Goal: Task Accomplishment & Management: Use online tool/utility

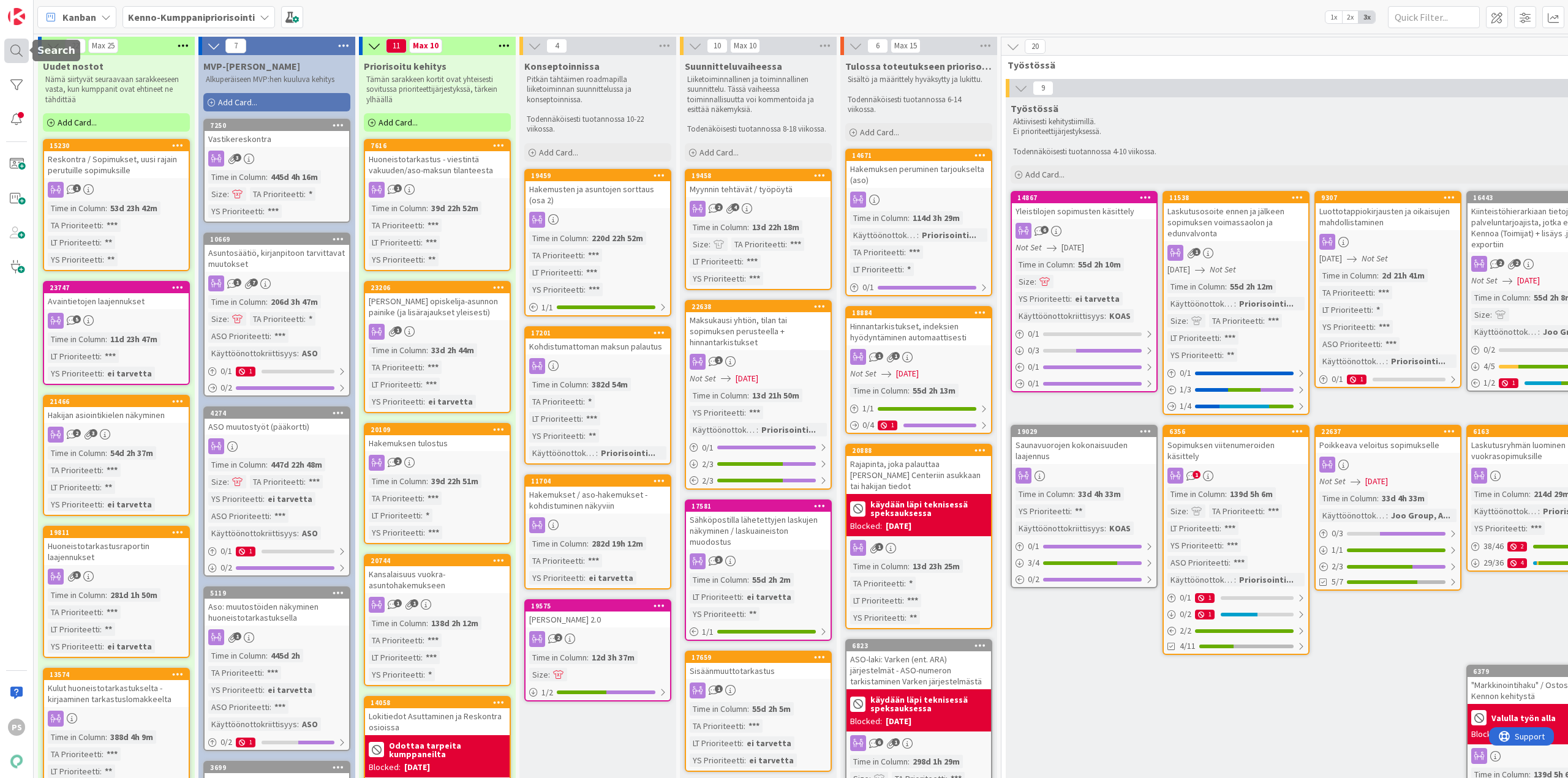
click at [12, 50] on div at bounding box center [16, 50] width 24 height 24
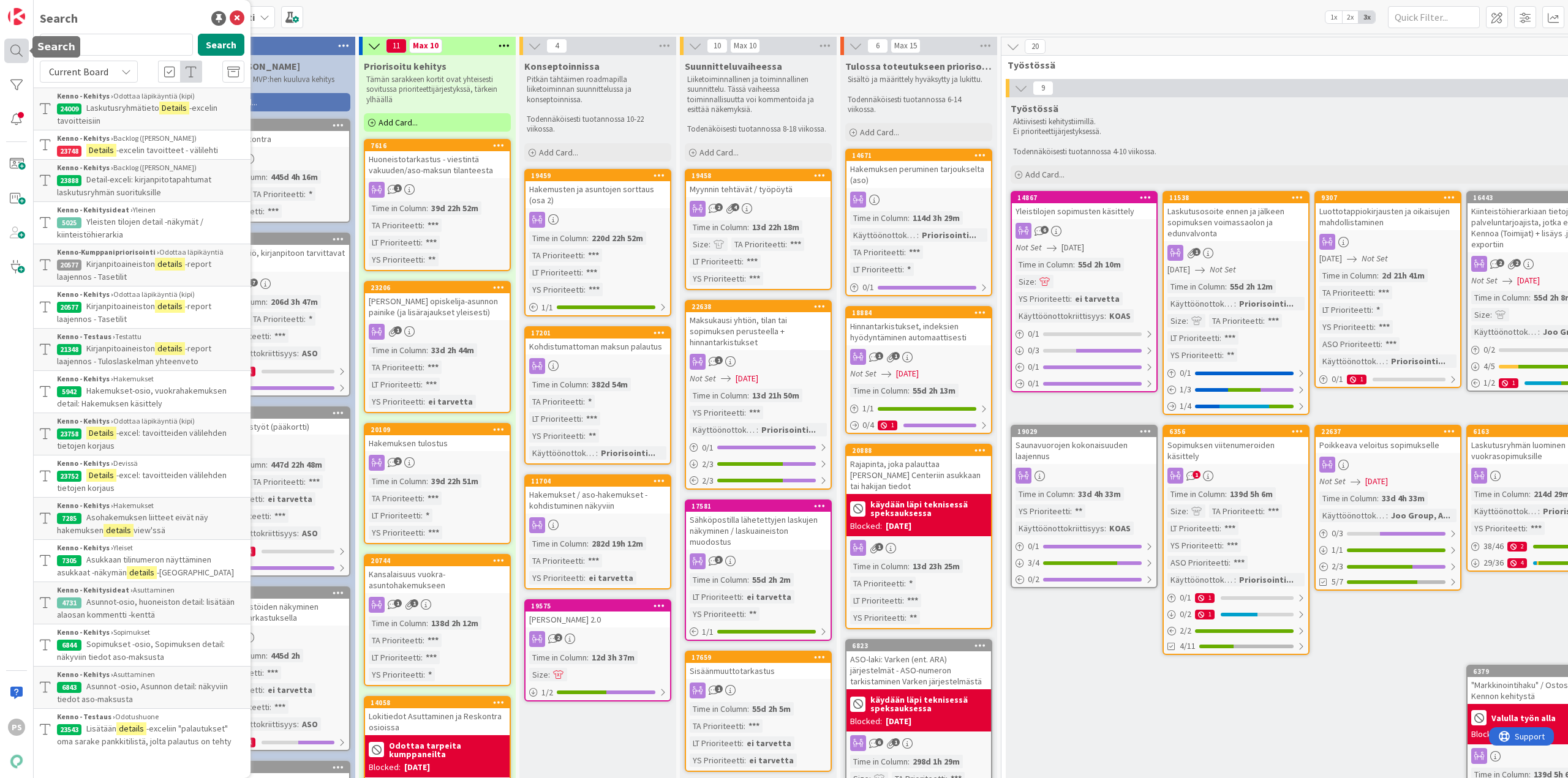
drag, startPoint x: 86, startPoint y: 40, endPoint x: 28, endPoint y: 43, distance: 58.1
click at [28, 43] on div "PS Search details Search Current Board Kenno - Kehitys › Odottaa läpikäyntiä (k…" at bounding box center [17, 389] width 34 height 778
type input "23781"
click at [107, 71] on span "Current Board" at bounding box center [78, 71] width 63 height 17
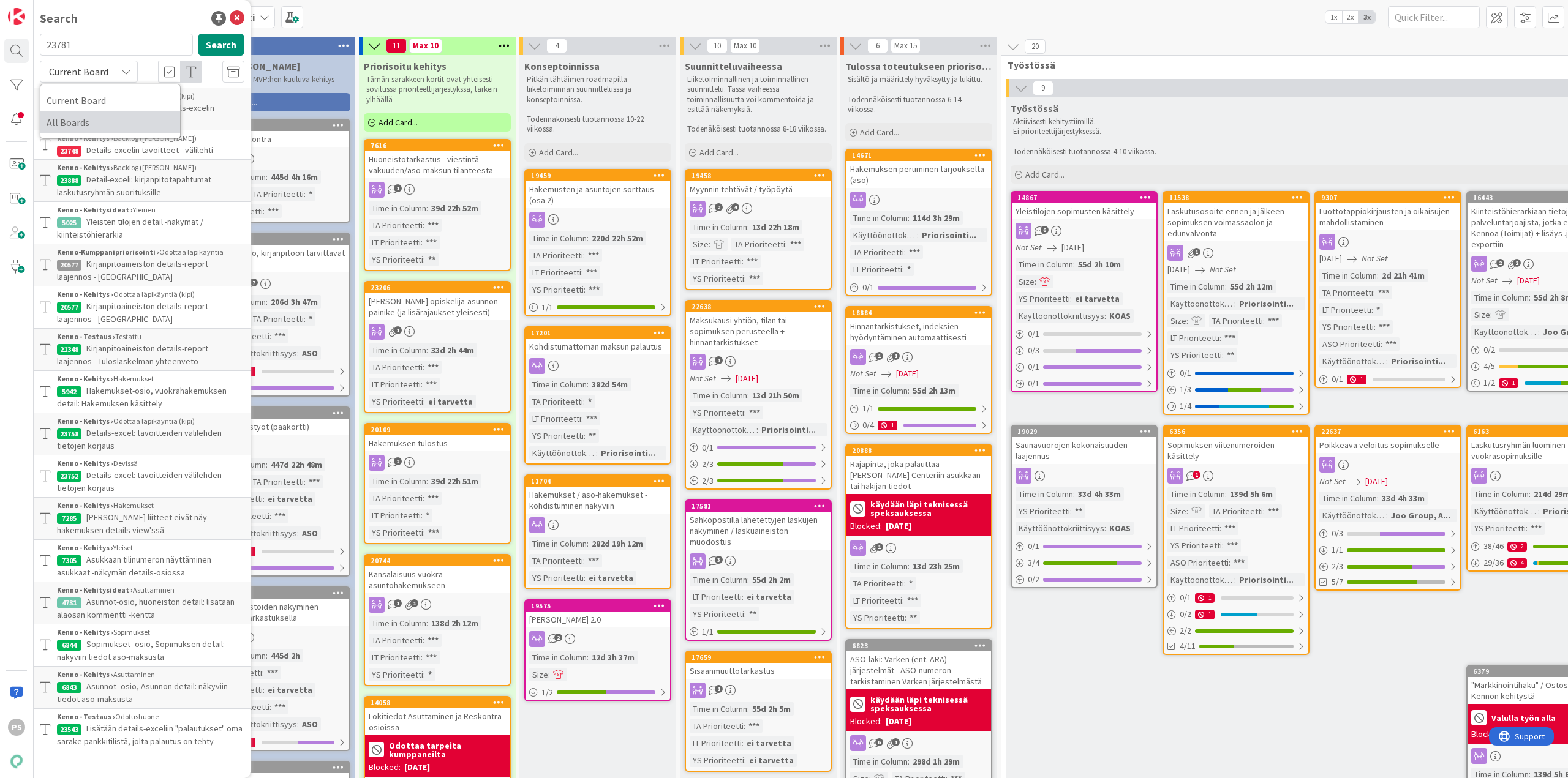
click at [80, 122] on span "All Boards" at bounding box center [110, 122] width 127 height 19
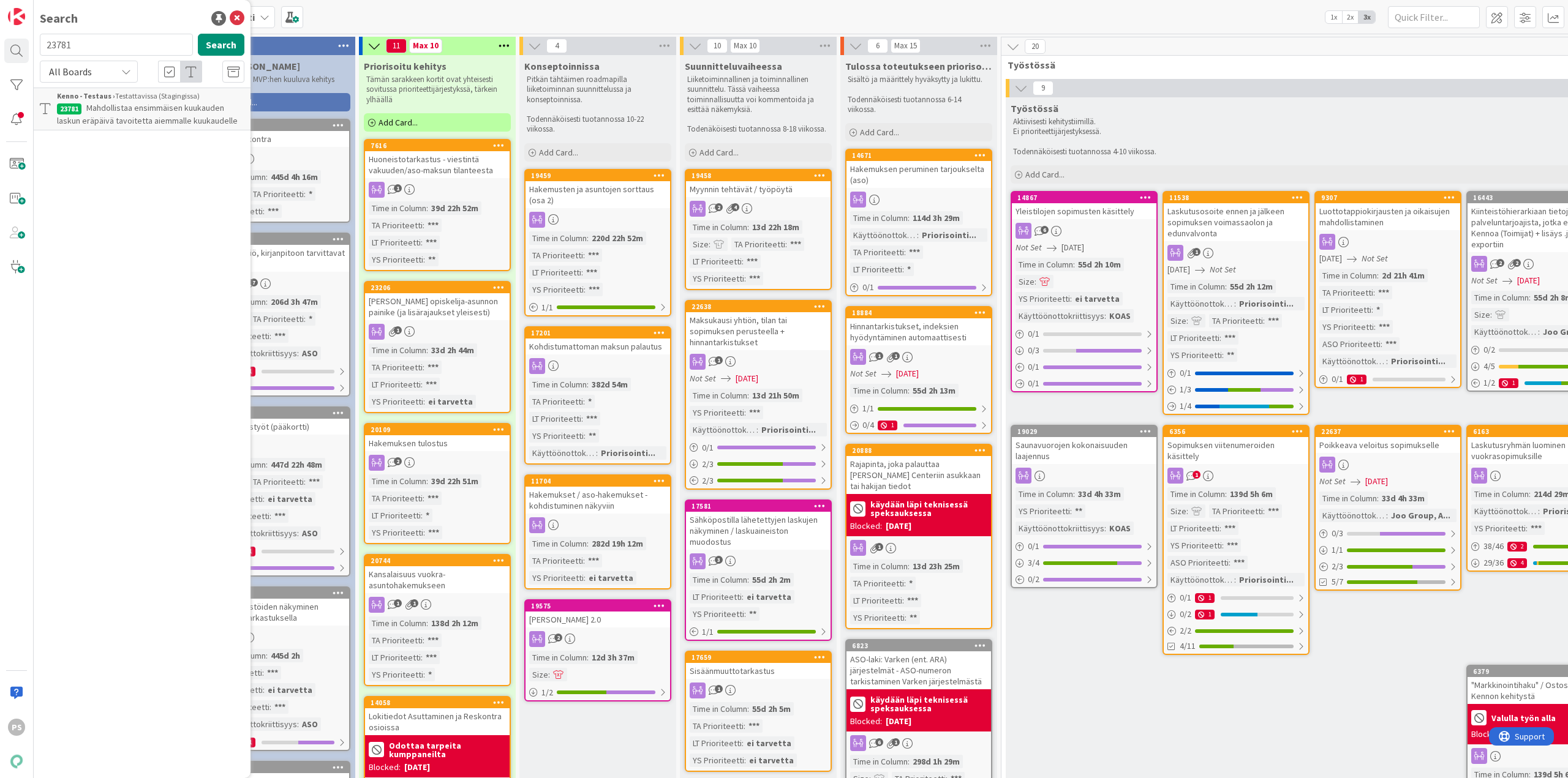
click at [191, 111] on span "Mahdollistaa ensimmäisen kuukauden laskun eräpäivä tavoitetta aiemmalle kuukaud…" at bounding box center [147, 114] width 181 height 24
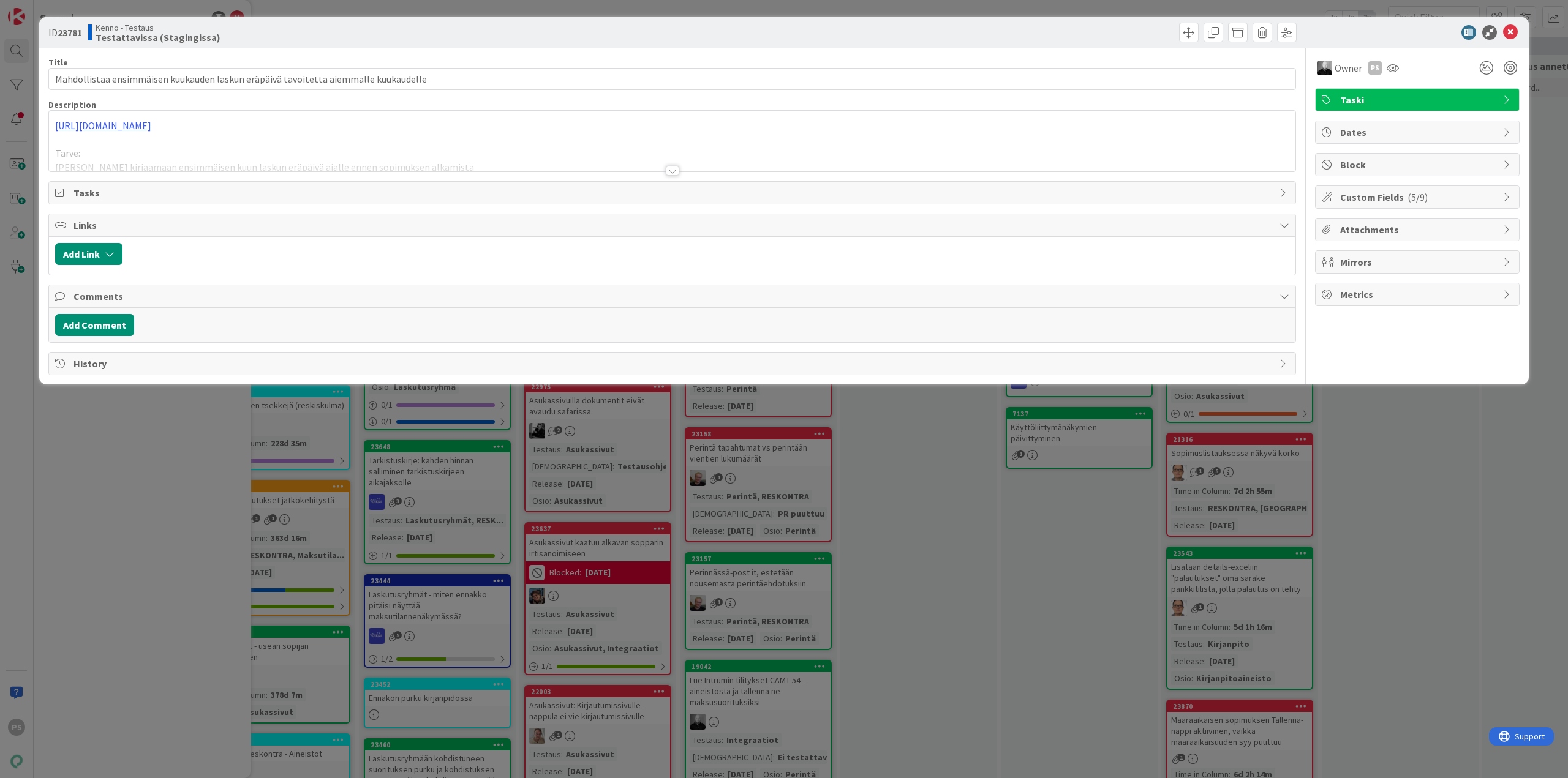
click at [671, 172] on div at bounding box center [673, 171] width 14 height 10
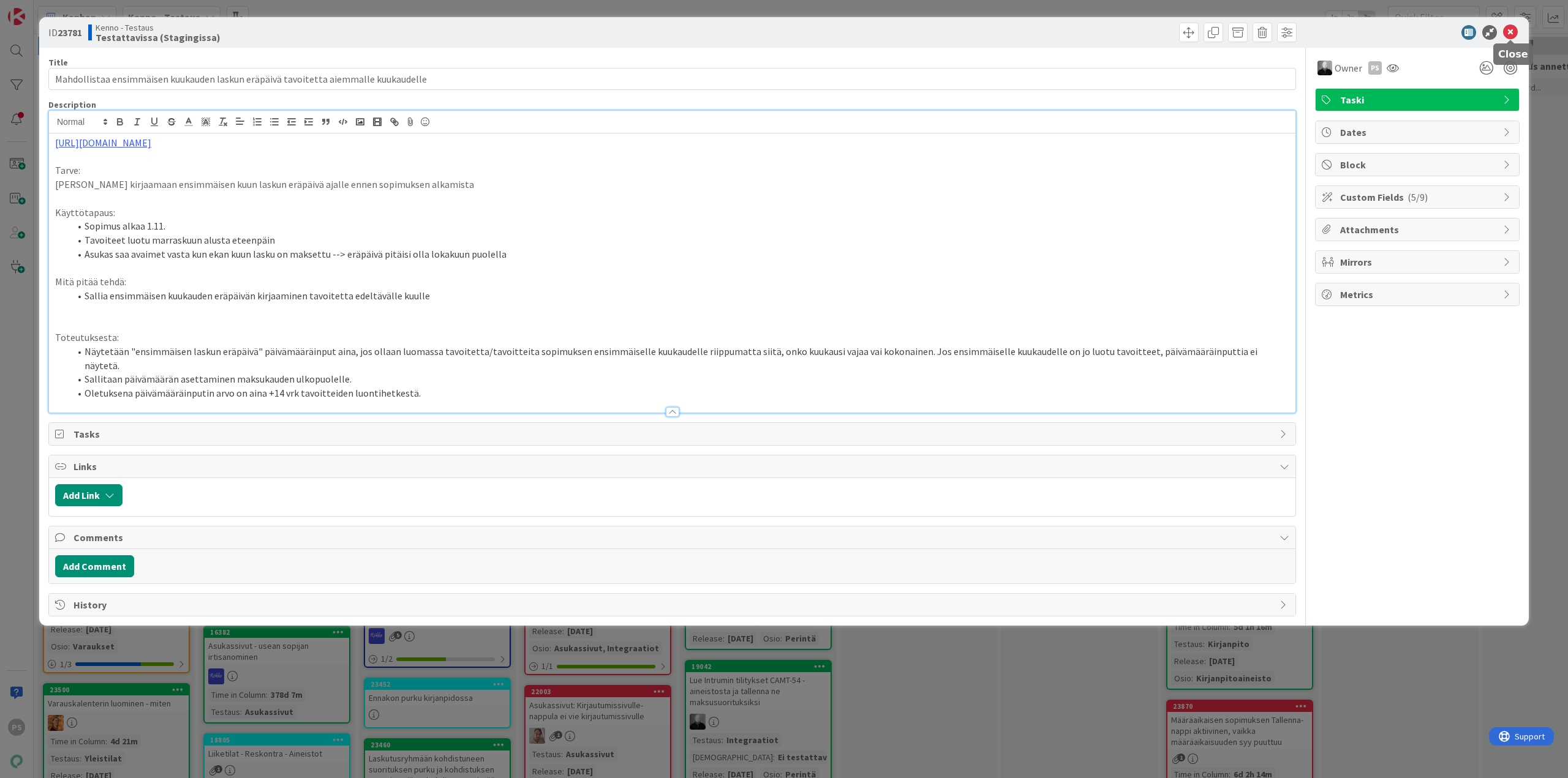
click at [1513, 31] on icon at bounding box center [1511, 32] width 15 height 15
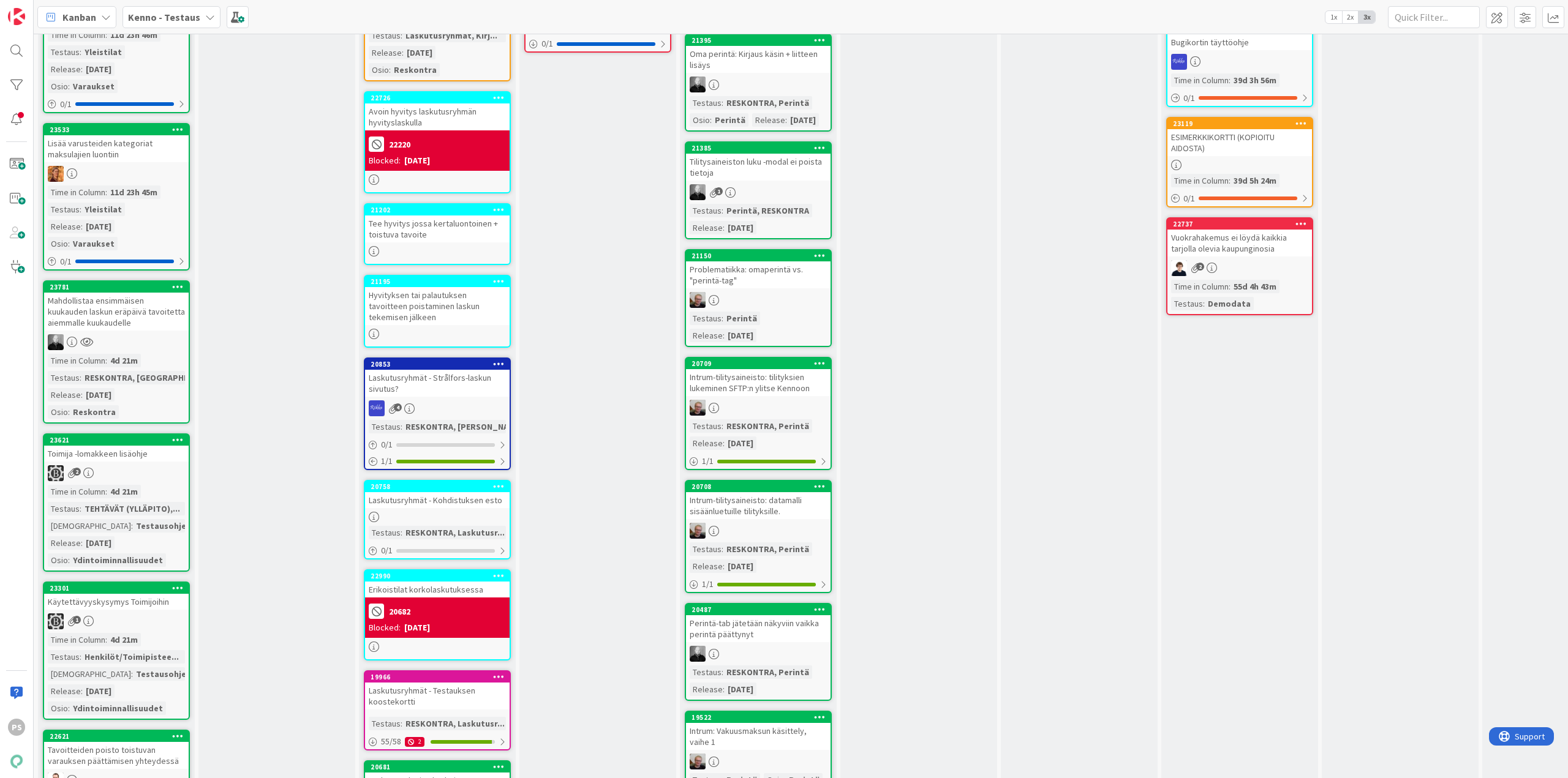
scroll to position [1041, 0]
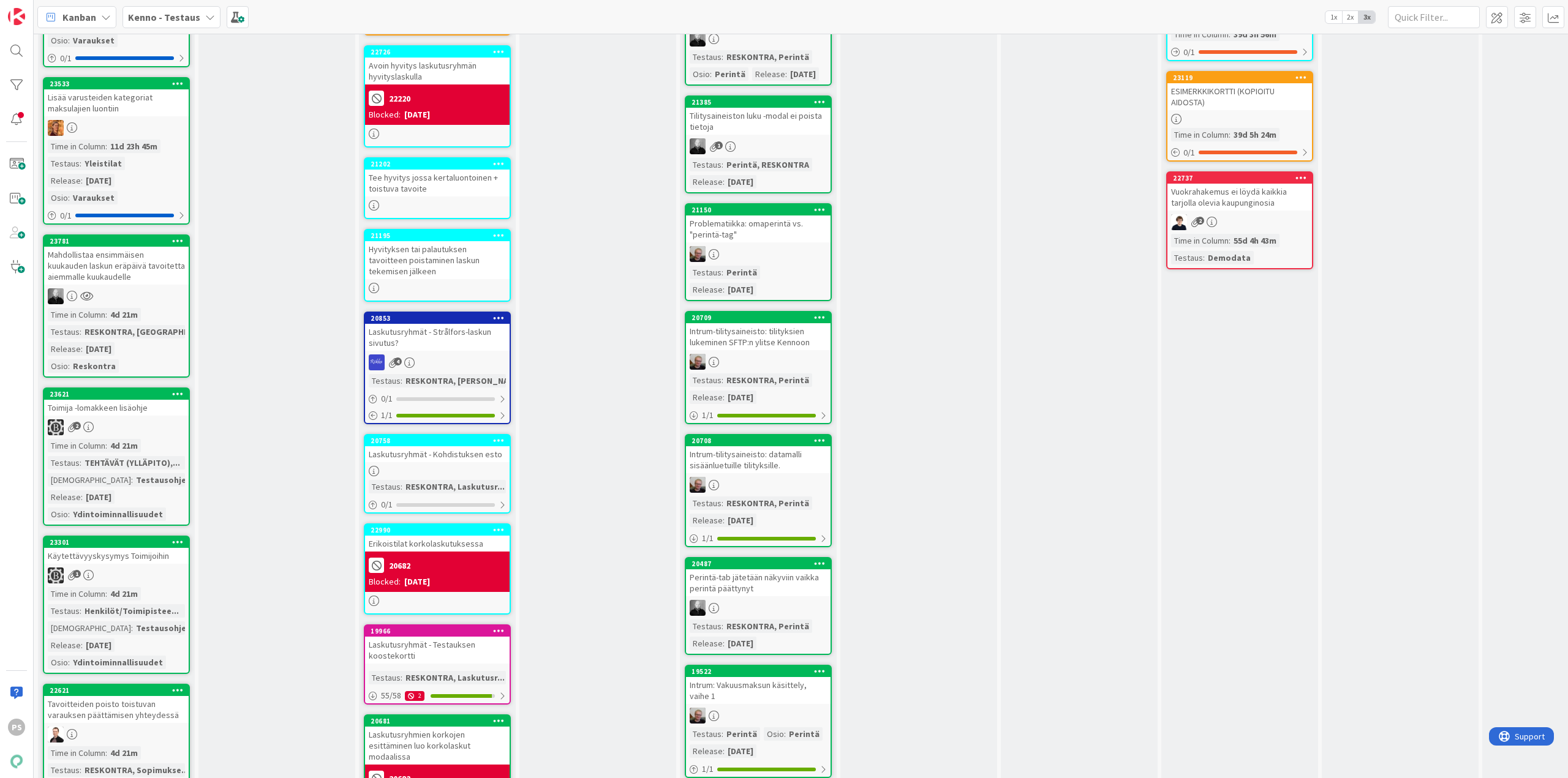
click at [101, 263] on div "Mahdollistaa ensimmäisen kuukauden laskun eräpäivä tavoitetta aiemmalle kuukaud…" at bounding box center [116, 265] width 145 height 38
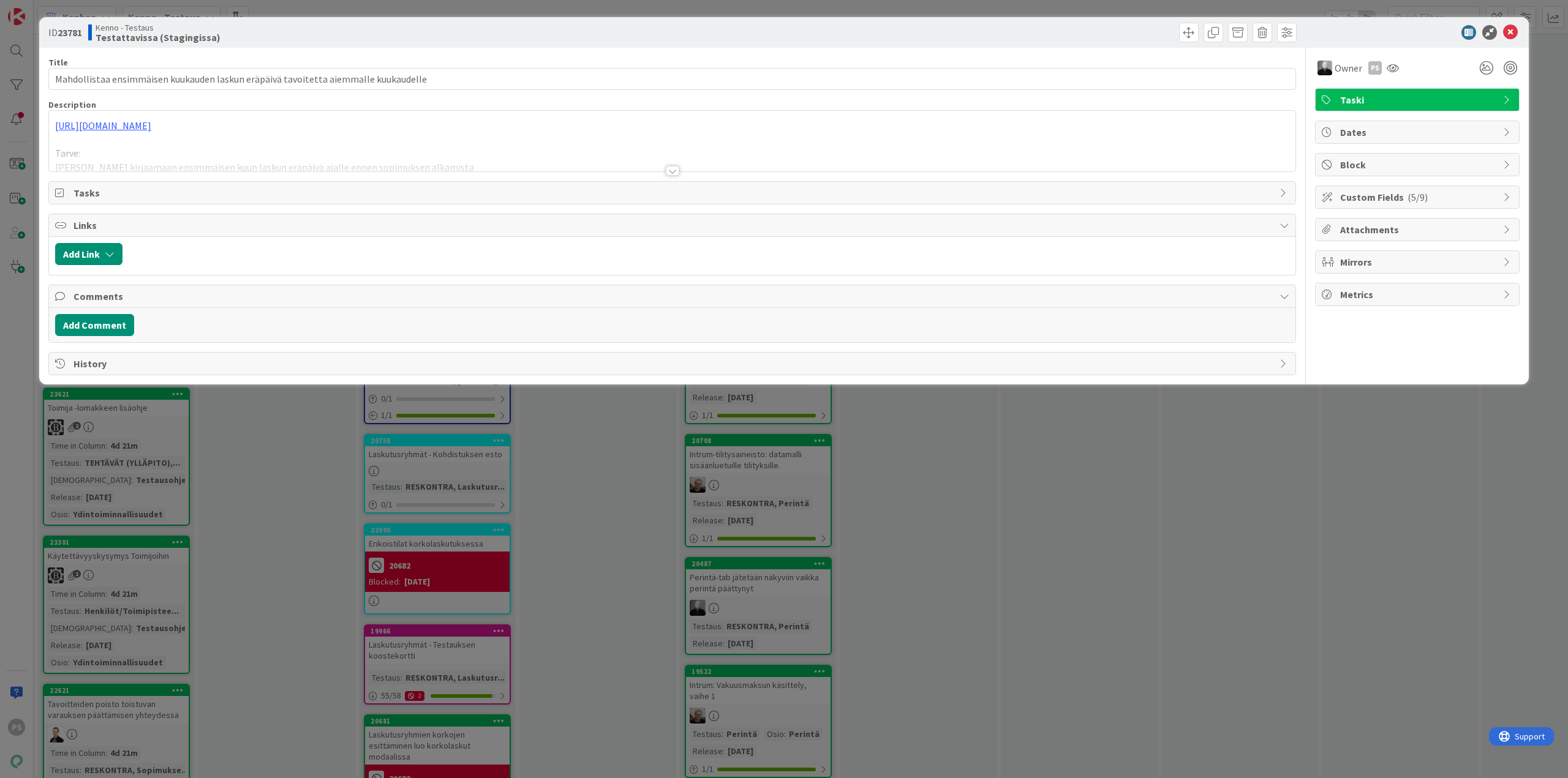
click at [673, 173] on div at bounding box center [673, 171] width 14 height 10
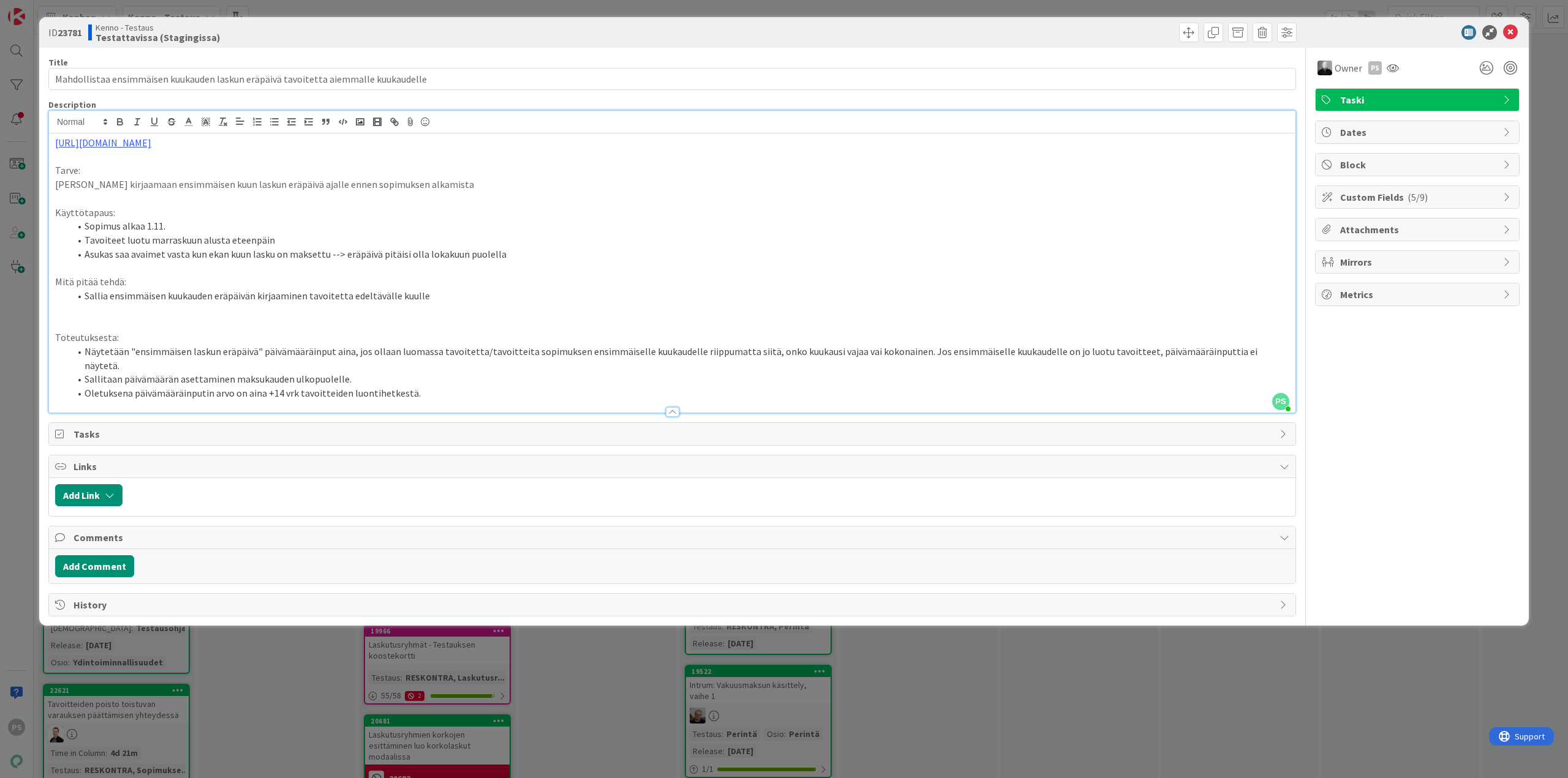
click at [675, 407] on div at bounding box center [673, 412] width 14 height 10
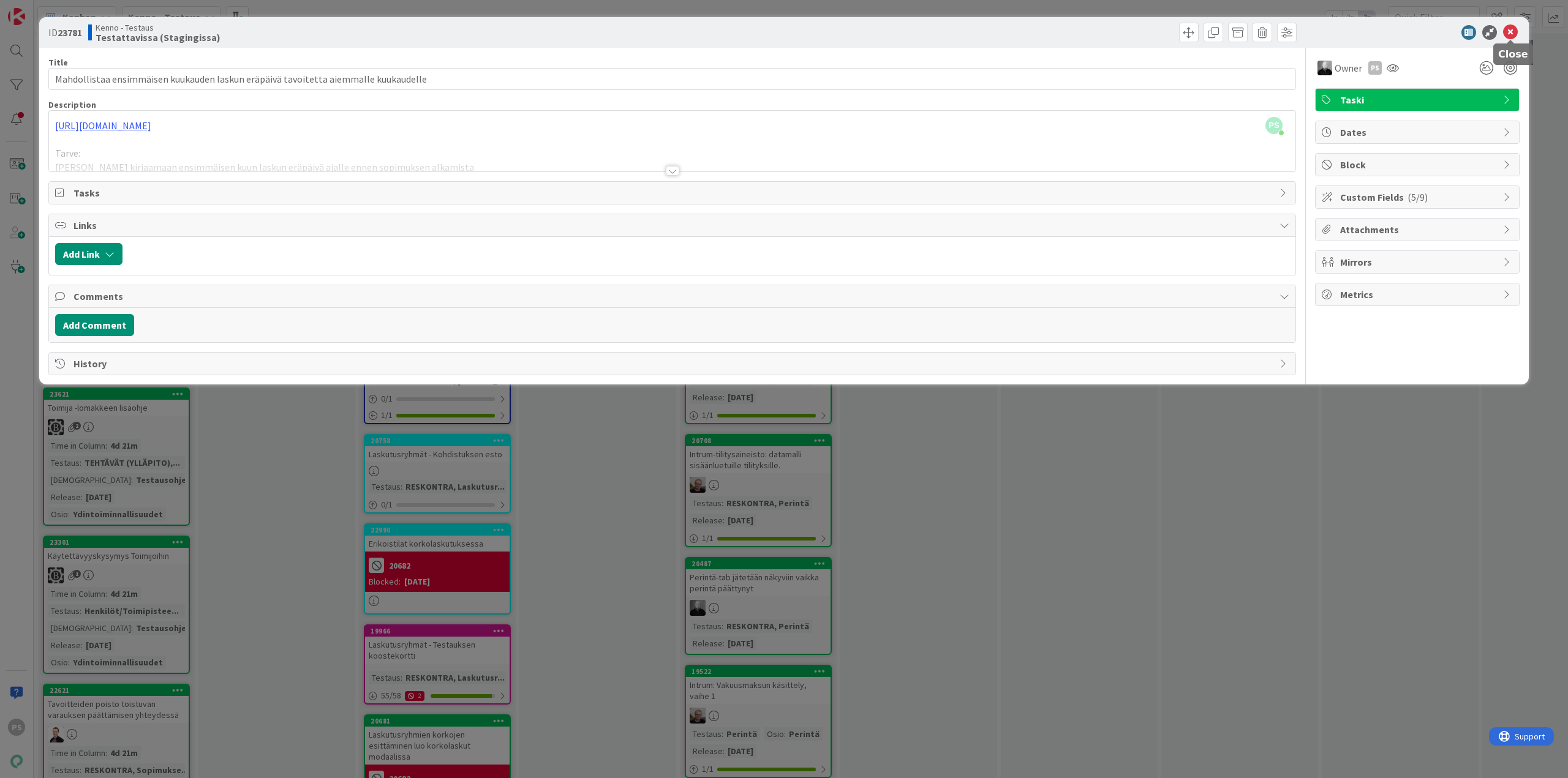
click at [1515, 32] on icon at bounding box center [1511, 32] width 15 height 15
